Goal: Browse casually: Explore the website without a specific task or goal

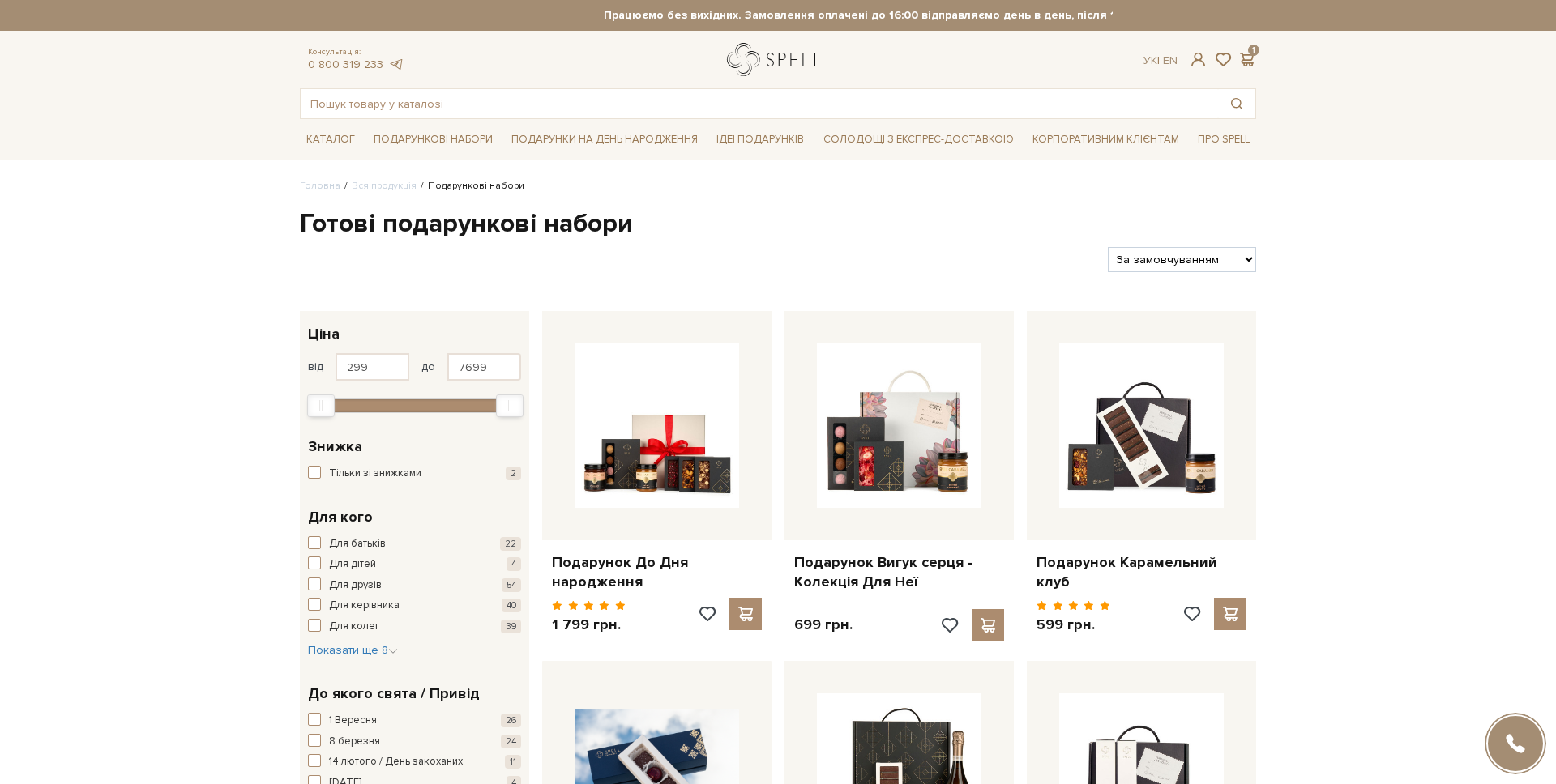
click at [750, 48] on link "logo" at bounding box center [777, 60] width 101 height 33
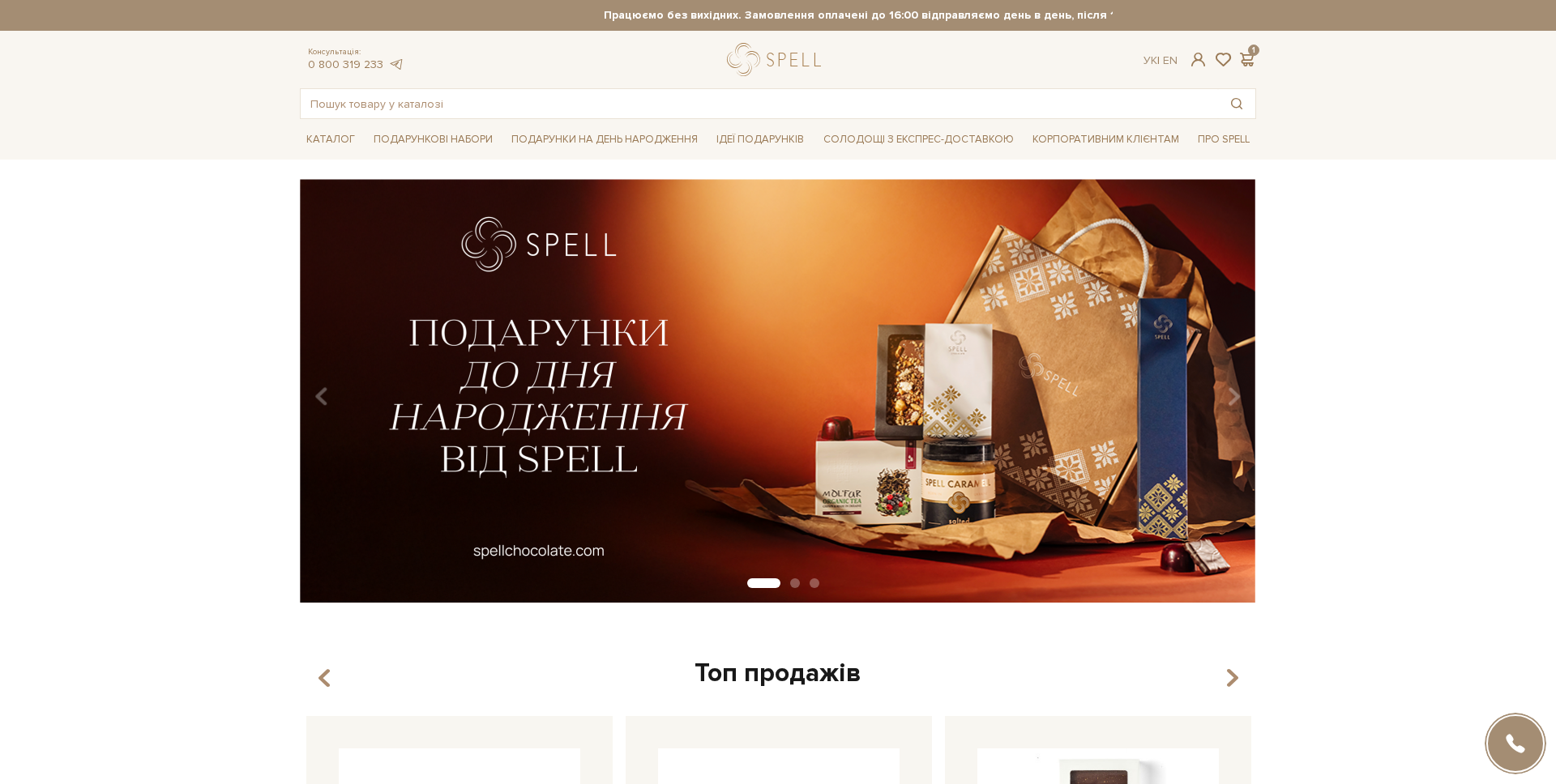
click at [955, 14] on strong "Працюємо без вихідних. Замовлення оплачені до 16:00 відправляємо день в день, п…" at bounding box center [920, 14] width 956 height 14
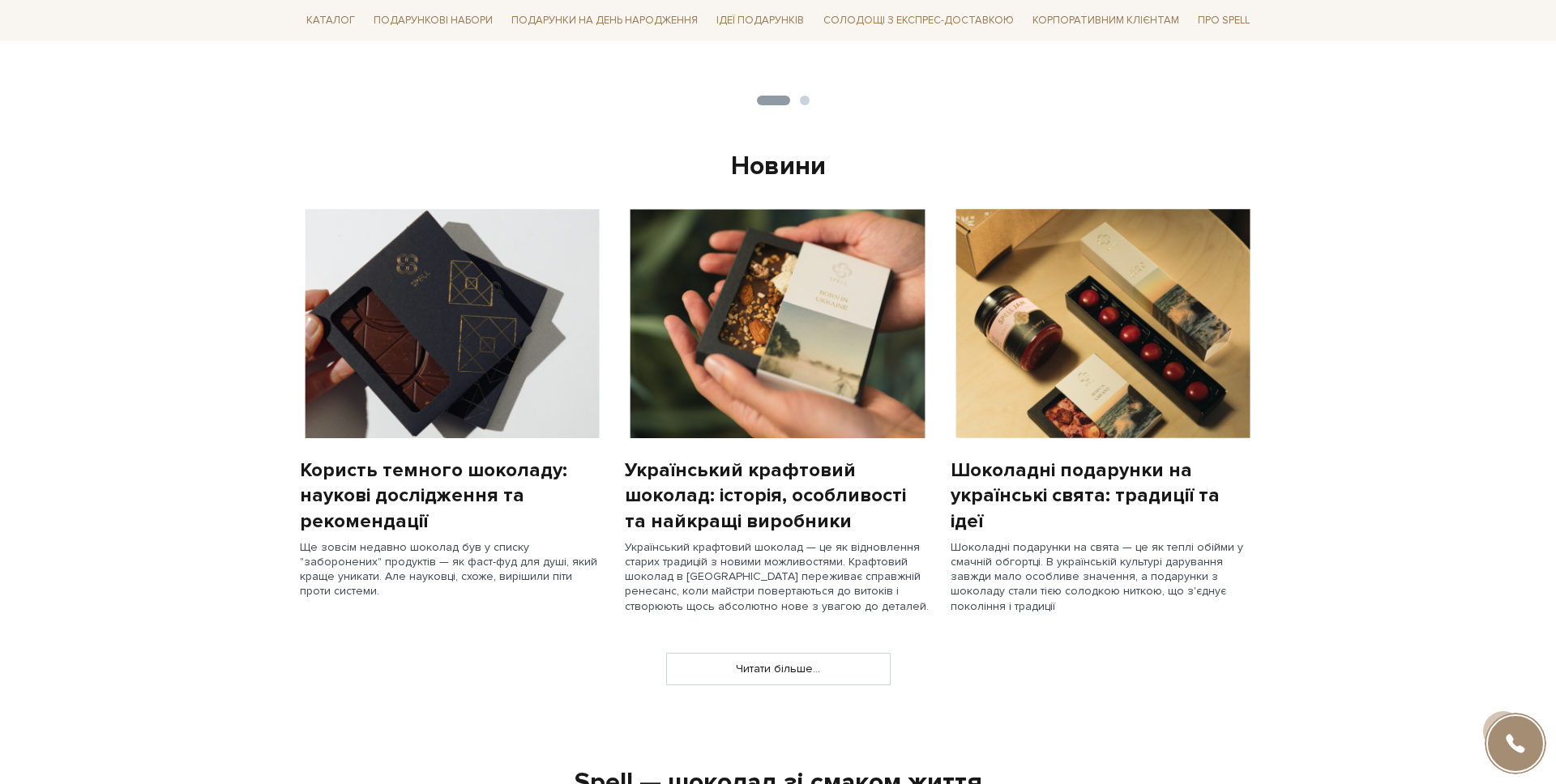
scroll to position [1316, 0]
